Goal: Book appointment/travel/reservation

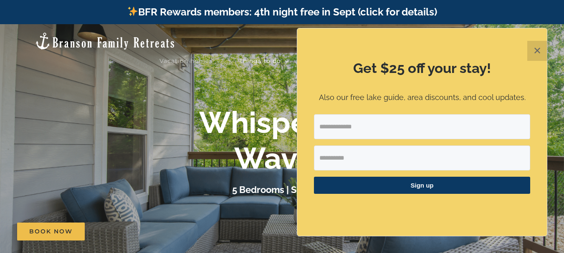
click at [537, 53] on button "✕" at bounding box center [537, 51] width 20 height 20
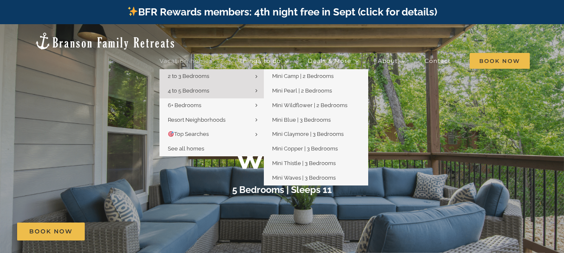
click at [196, 73] on span "2 to 3 Bedrooms" at bounding box center [188, 76] width 41 height 6
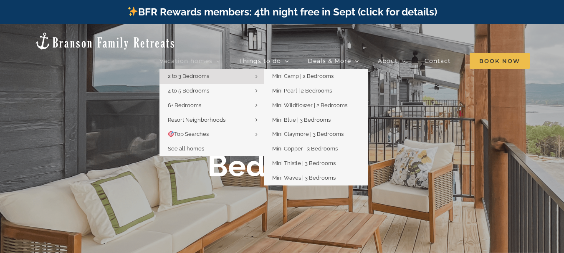
click at [217, 69] on link "2 to 3 Bedrooms" at bounding box center [211, 76] width 104 height 15
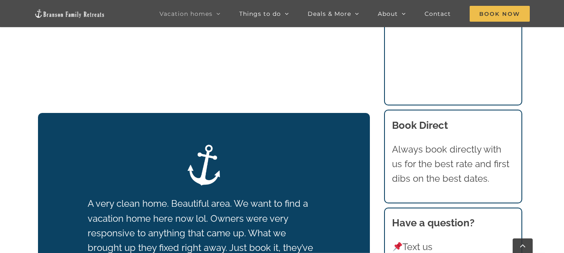
scroll to position [1067, 0]
